Goal: Transaction & Acquisition: Purchase product/service

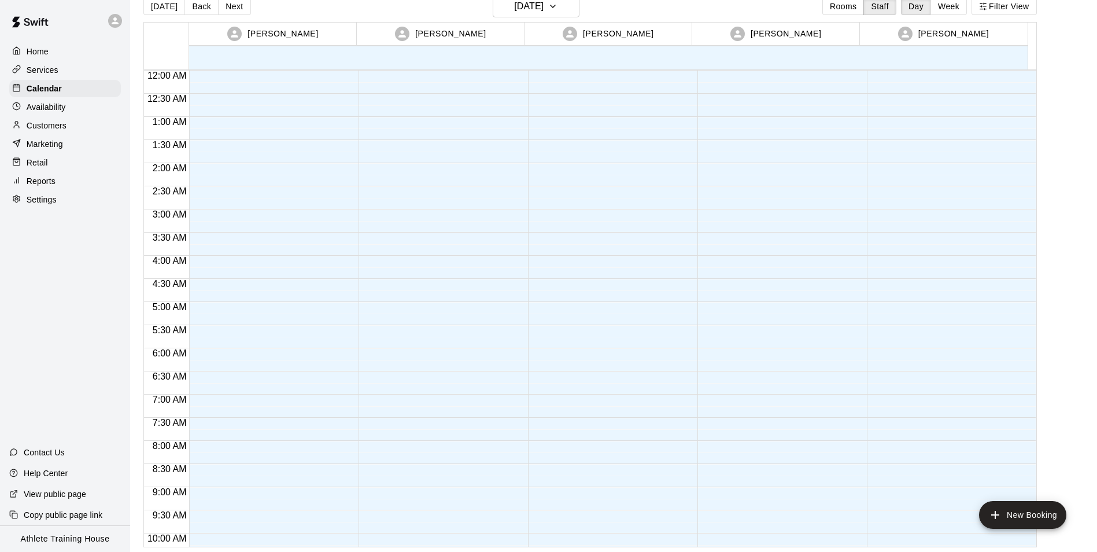
scroll to position [634, 0]
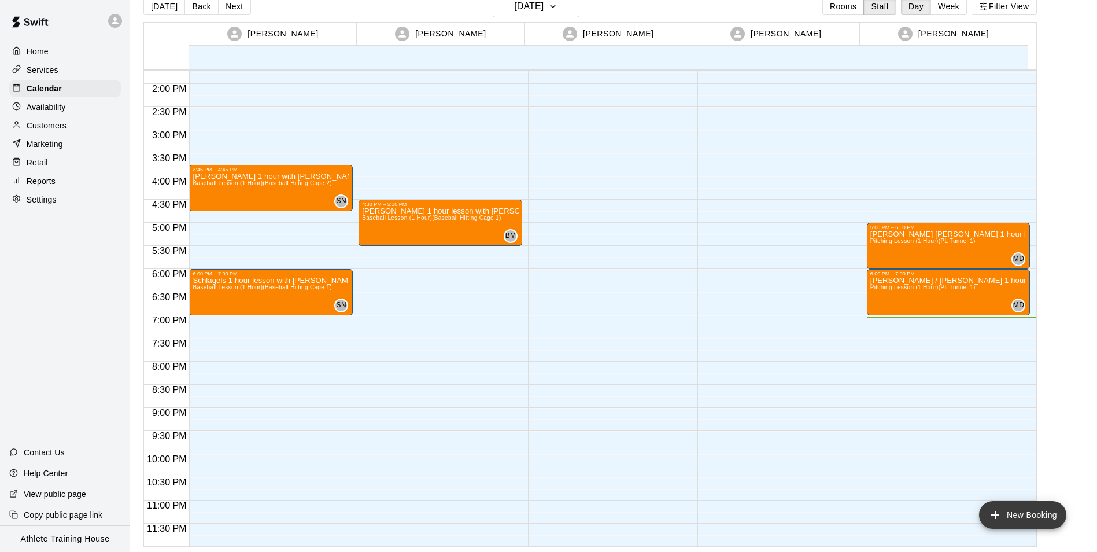
click at [1000, 514] on icon "add" at bounding box center [995, 515] width 14 height 14
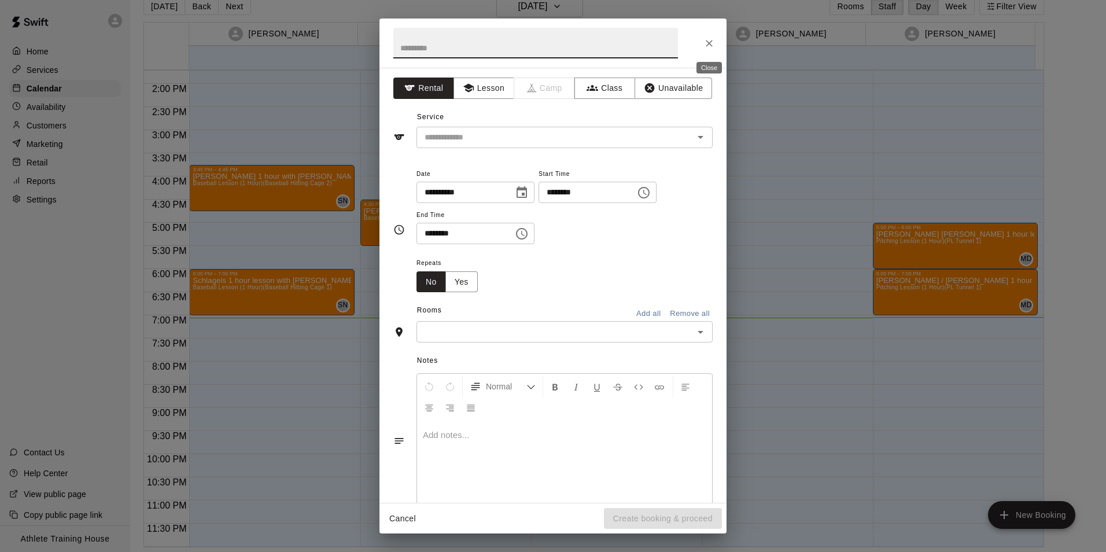
click at [714, 43] on icon "Close" at bounding box center [709, 44] width 12 height 12
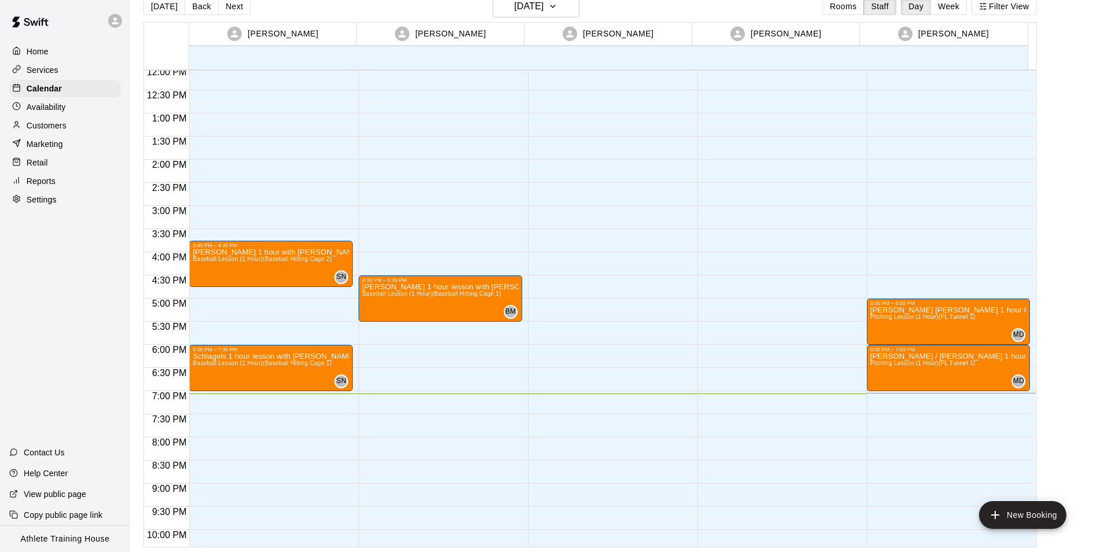
scroll to position [403, 0]
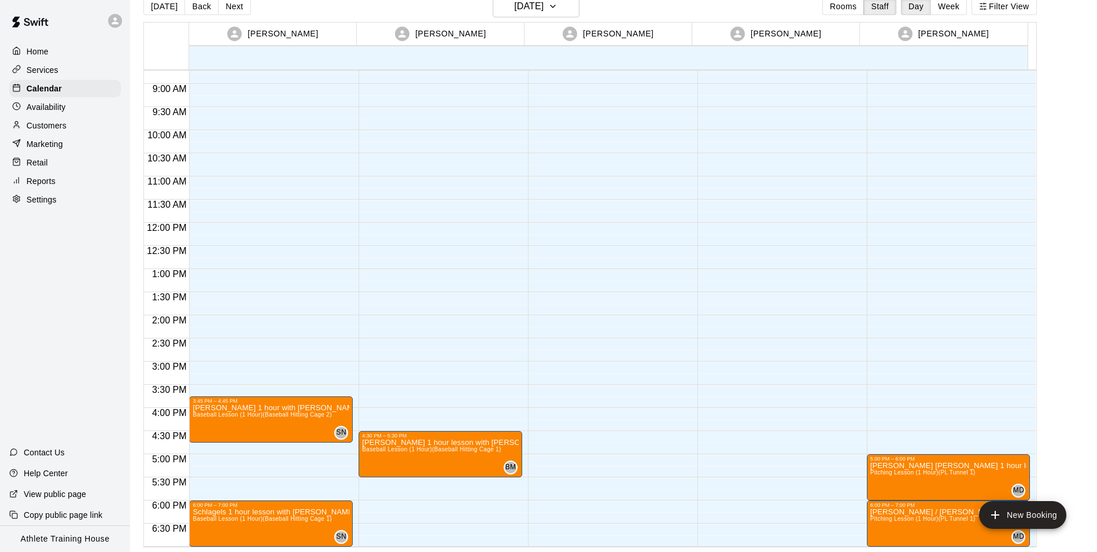
click at [37, 167] on p "Retail" at bounding box center [37, 163] width 21 height 12
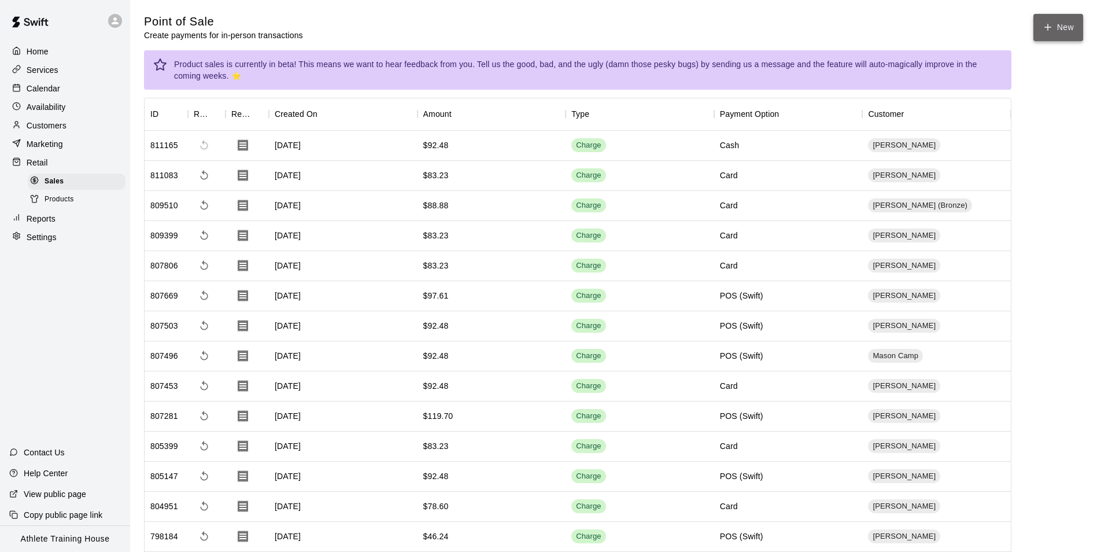
click at [1050, 22] on icon "button" at bounding box center [1048, 27] width 10 height 10
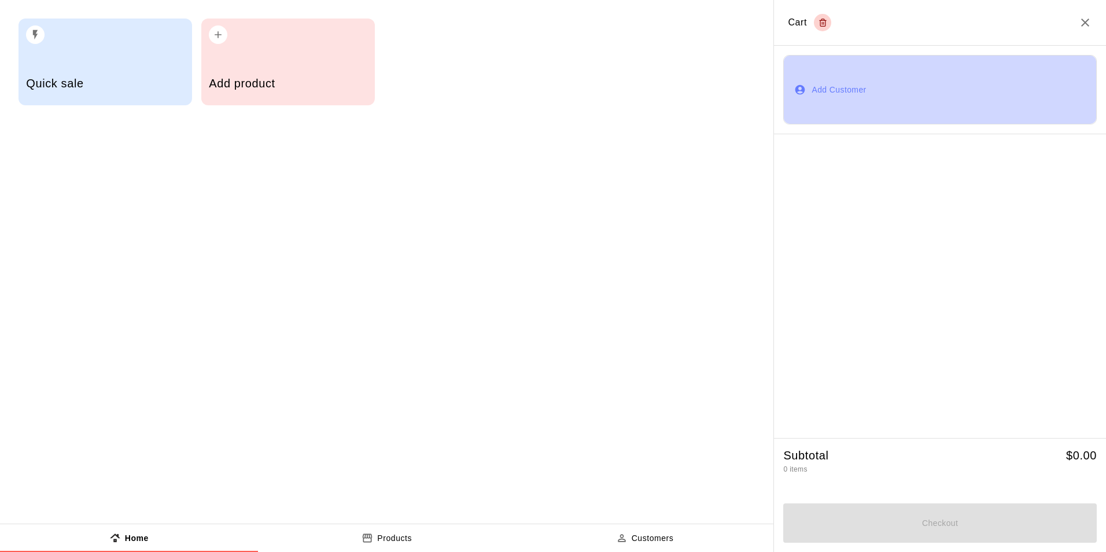
click at [848, 94] on button "Add Customer" at bounding box center [939, 89] width 313 height 69
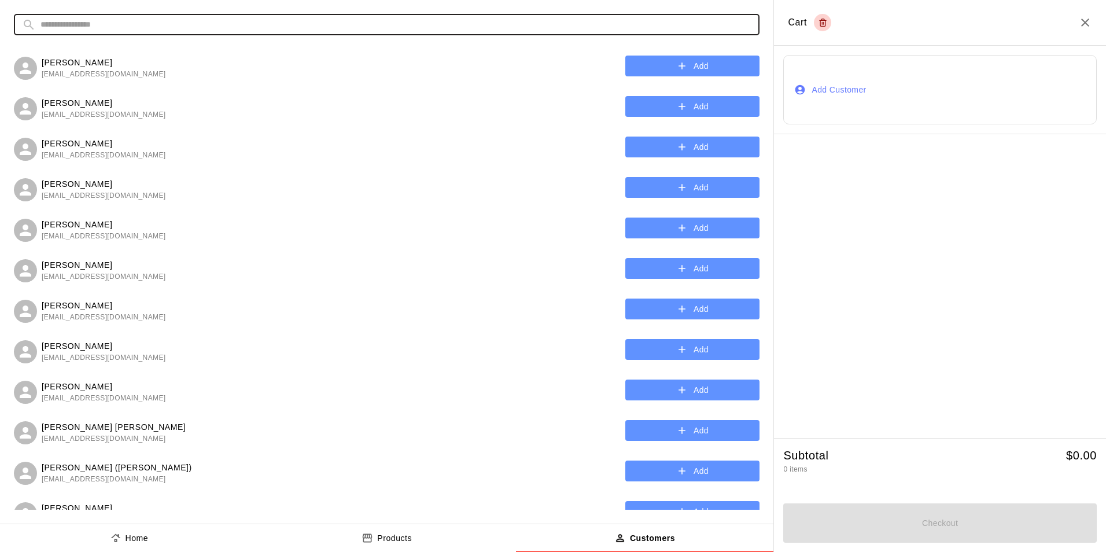
click at [472, 28] on input "text" at bounding box center [395, 24] width 711 height 21
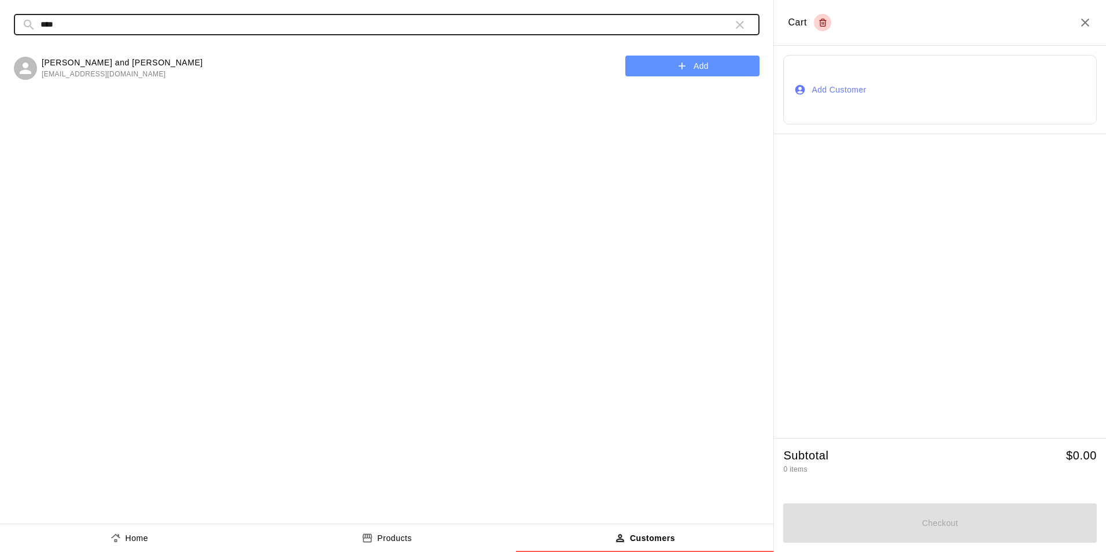
type input "****"
click at [654, 61] on button "Add" at bounding box center [692, 66] width 134 height 21
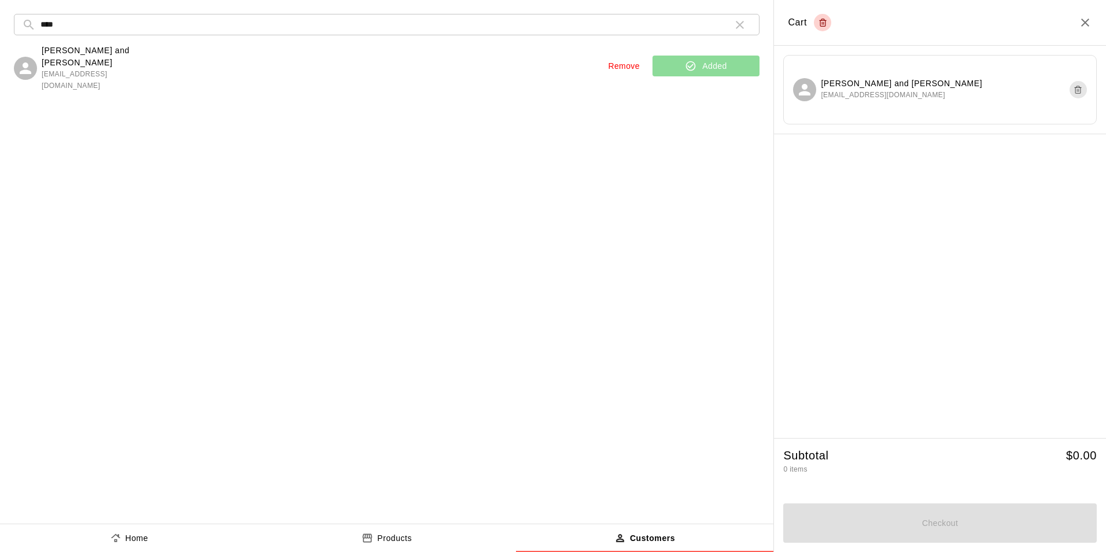
click at [145, 542] on p "Home" at bounding box center [136, 538] width 23 height 12
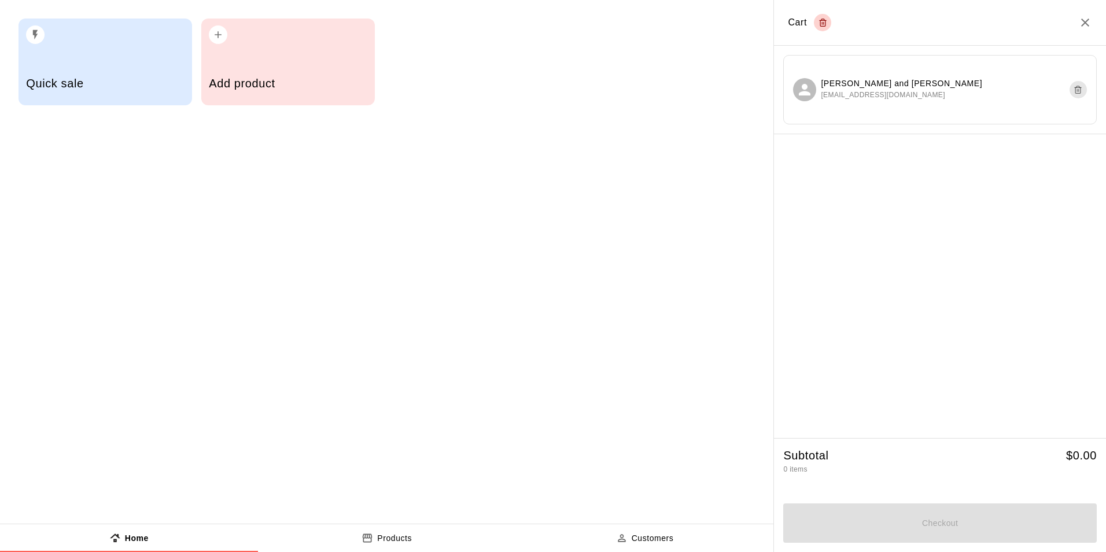
click at [105, 90] on h5 "Quick sale" at bounding box center [105, 84] width 158 height 16
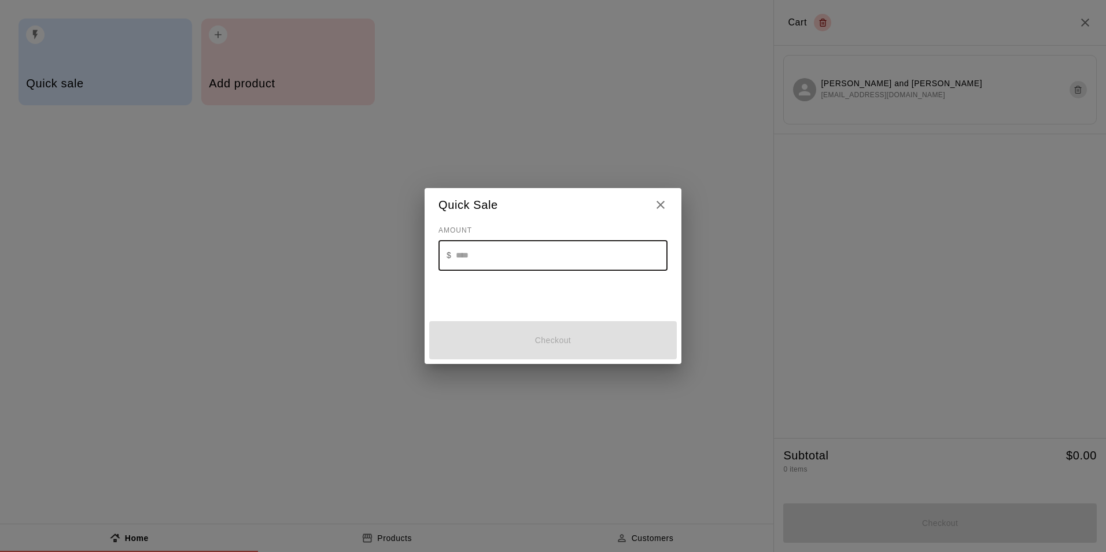
click at [530, 254] on input "text" at bounding box center [562, 255] width 212 height 31
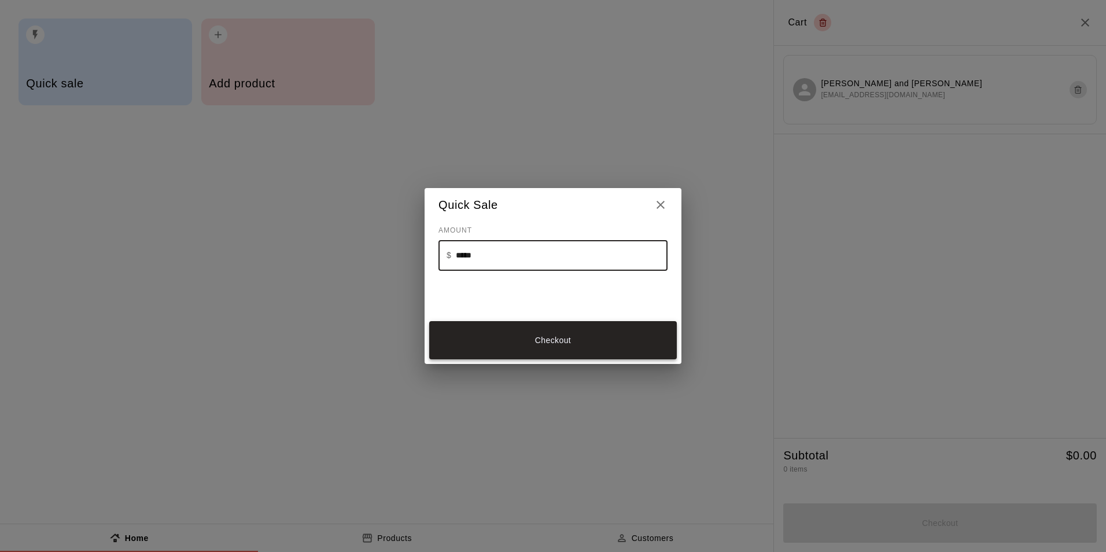
type input "*****"
click at [553, 337] on button "Checkout" at bounding box center [552, 340] width 247 height 39
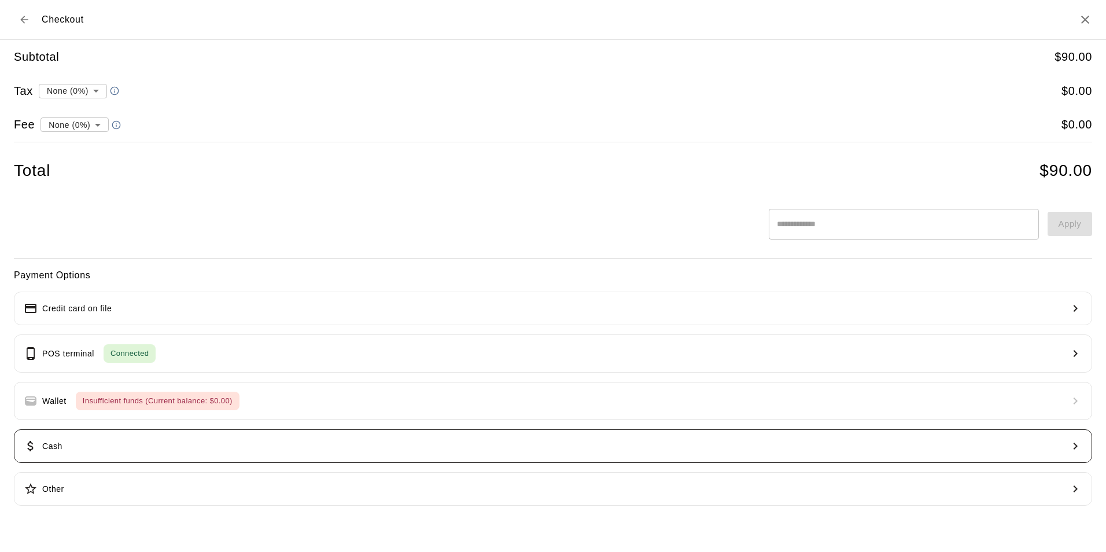
click at [156, 444] on button "Cash" at bounding box center [553, 446] width 1078 height 34
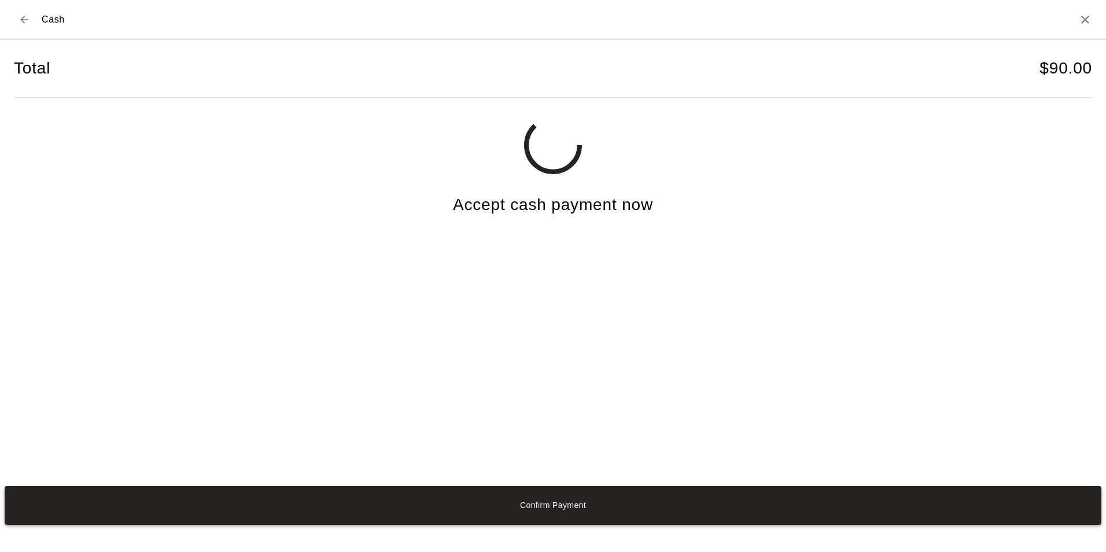
click at [562, 501] on button "Confirm Payment" at bounding box center [553, 505] width 1096 height 39
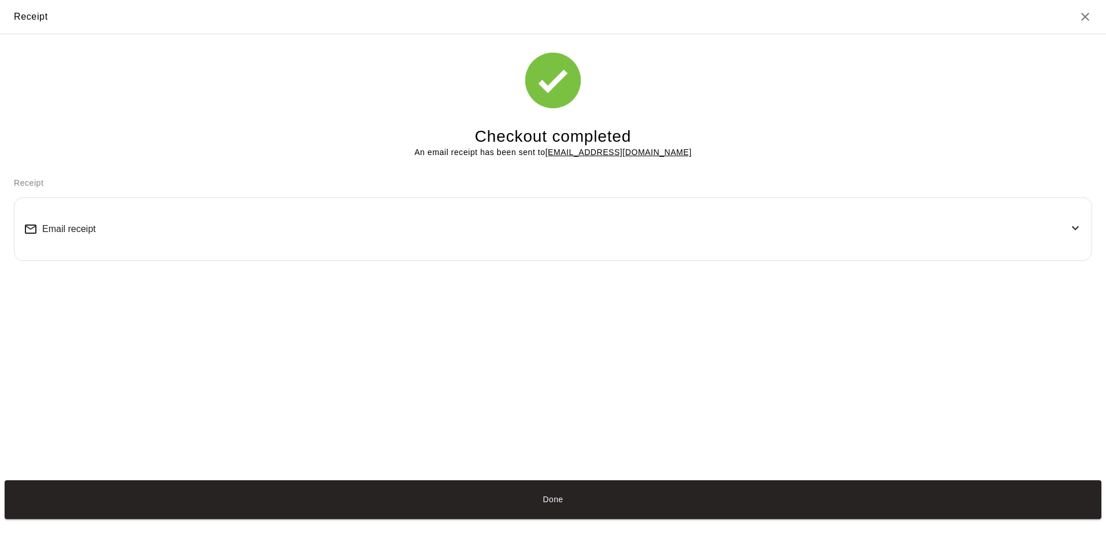
click at [562, 501] on button "Done" at bounding box center [553, 499] width 1096 height 39
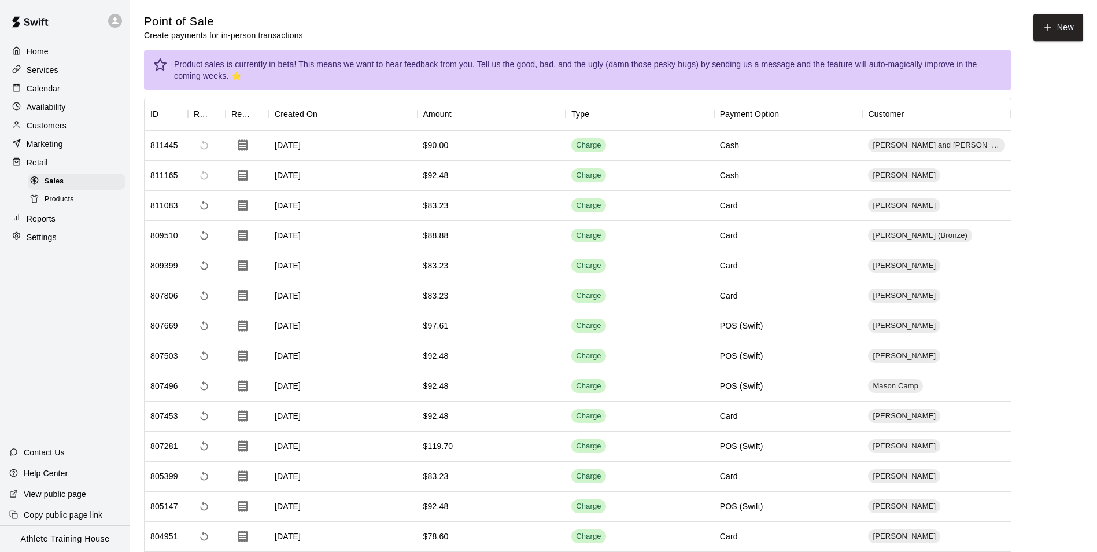
click at [82, 88] on div "Calendar" at bounding box center [65, 88] width 112 height 17
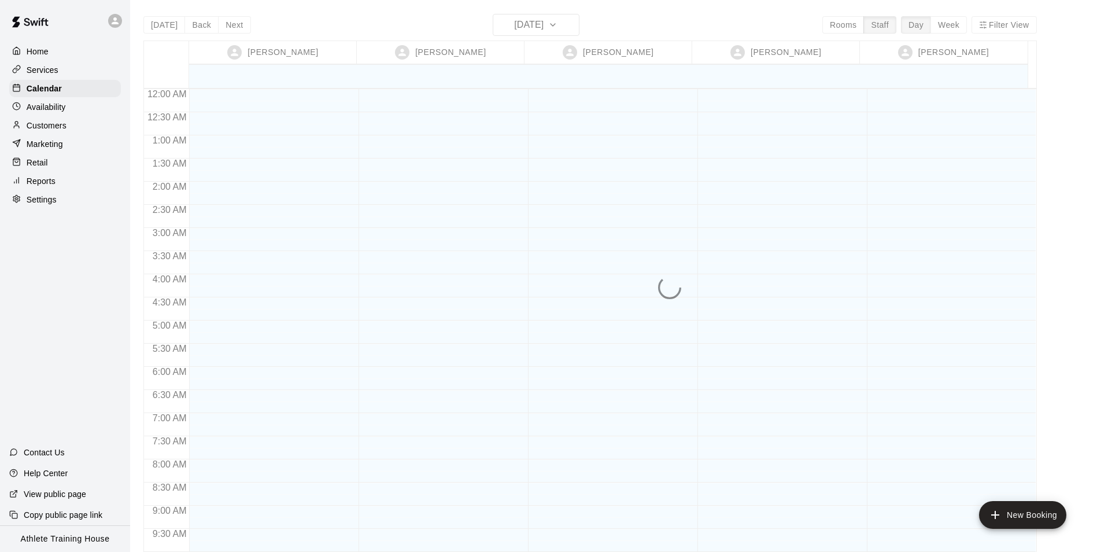
scroll to position [634, 0]
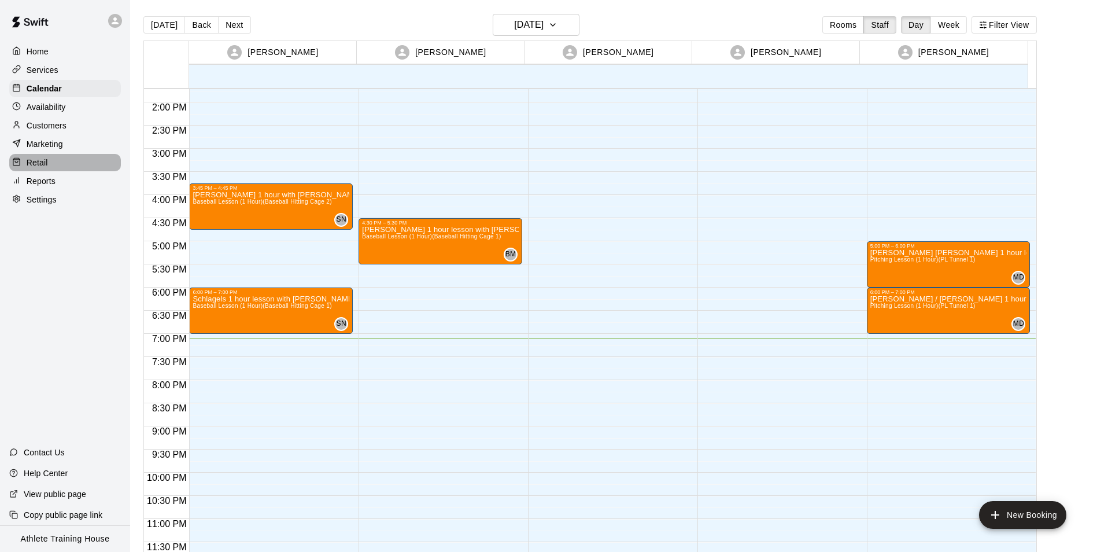
click at [34, 165] on p "Retail" at bounding box center [37, 163] width 21 height 12
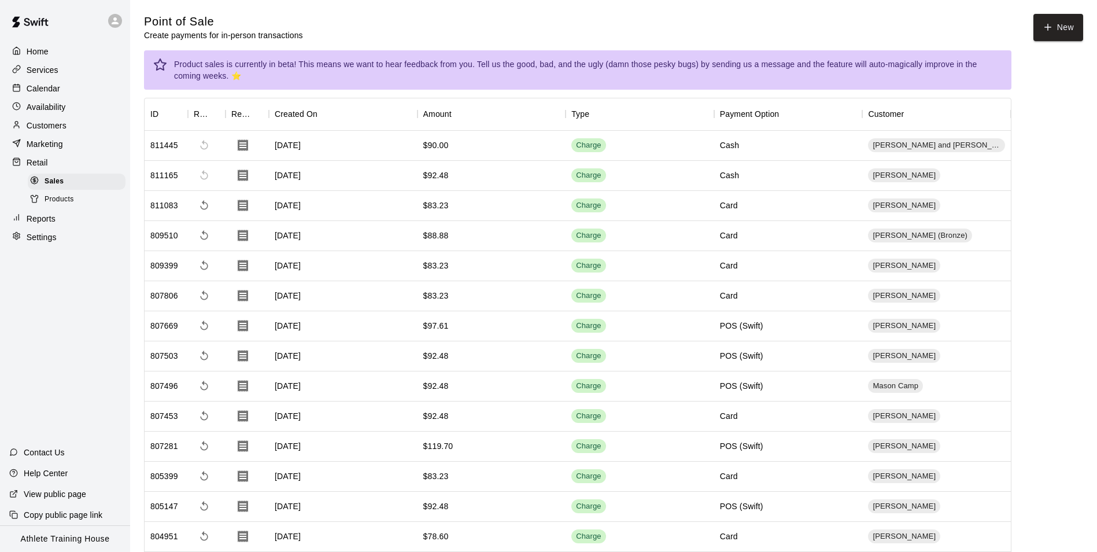
click at [90, 97] on div "Calendar" at bounding box center [65, 88] width 112 height 17
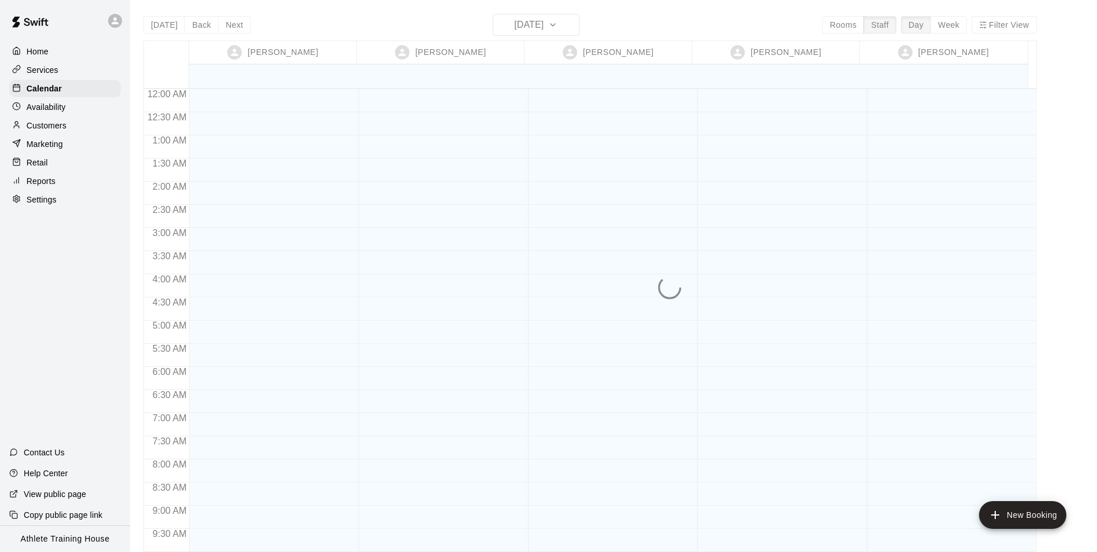
scroll to position [634, 0]
